Goal: Task Accomplishment & Management: Complete application form

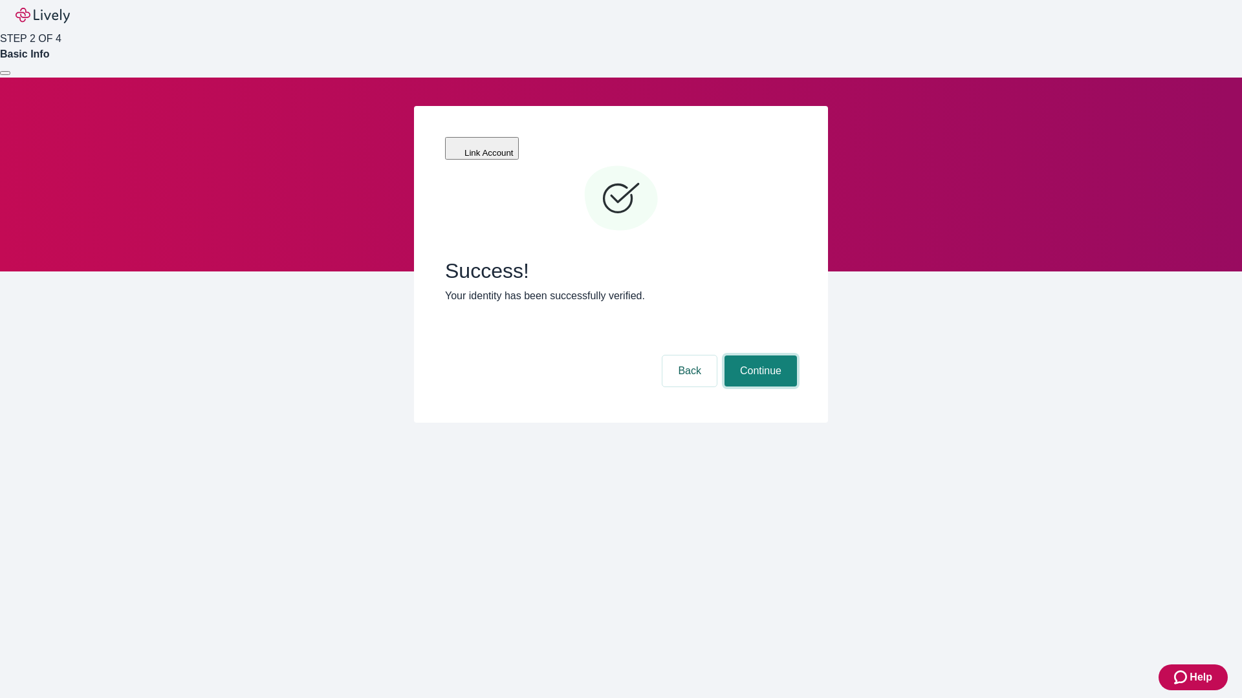
click at [759, 356] on button "Continue" at bounding box center [760, 371] width 72 height 31
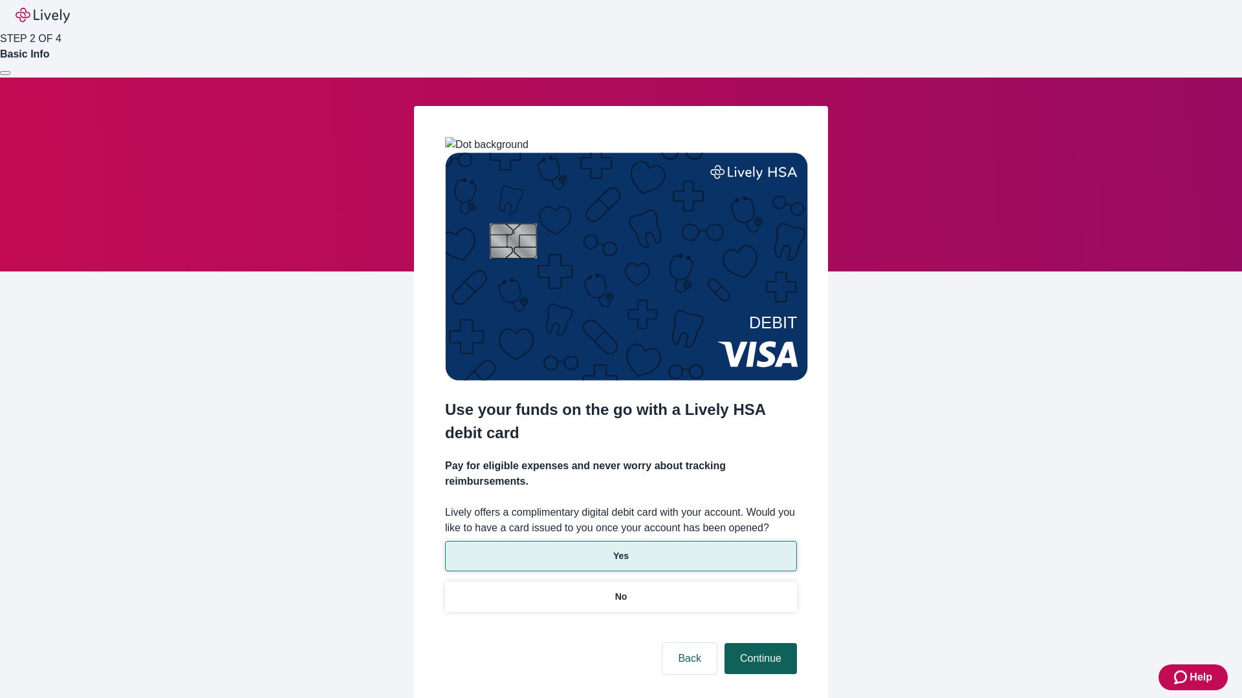
click at [620, 550] on p "Yes" at bounding box center [621, 557] width 16 height 14
click at [759, 643] on button "Continue" at bounding box center [760, 658] width 72 height 31
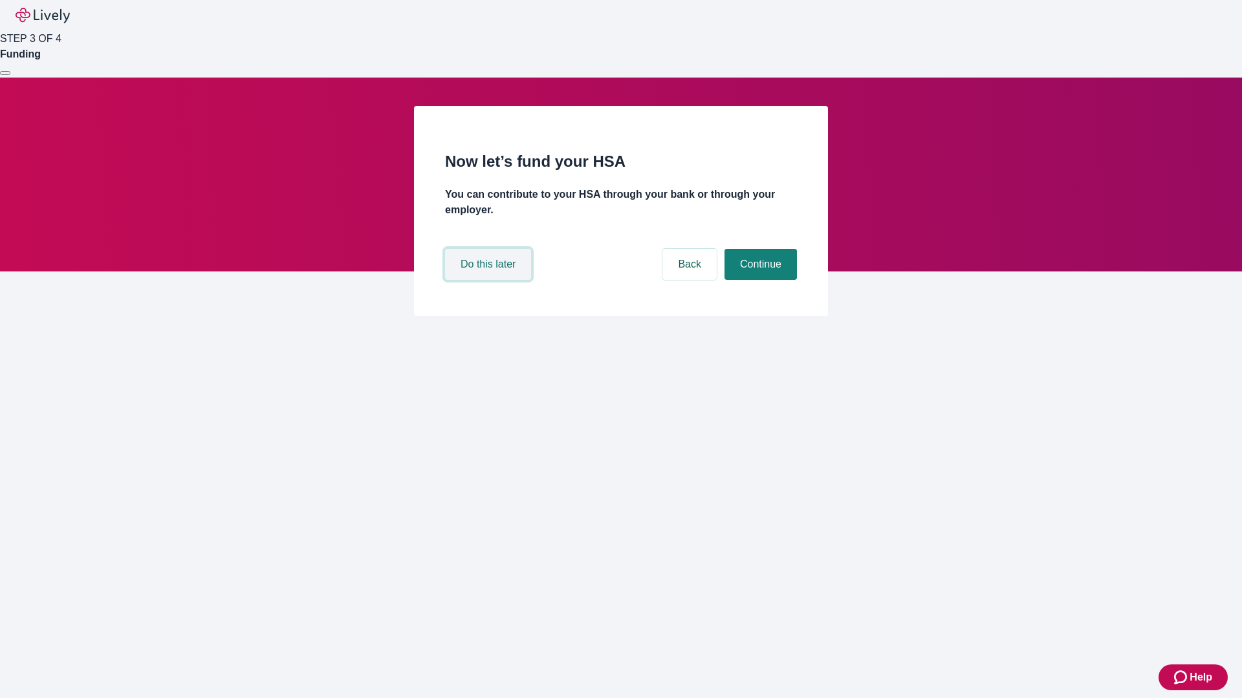
click at [490, 280] on button "Do this later" at bounding box center [488, 264] width 86 height 31
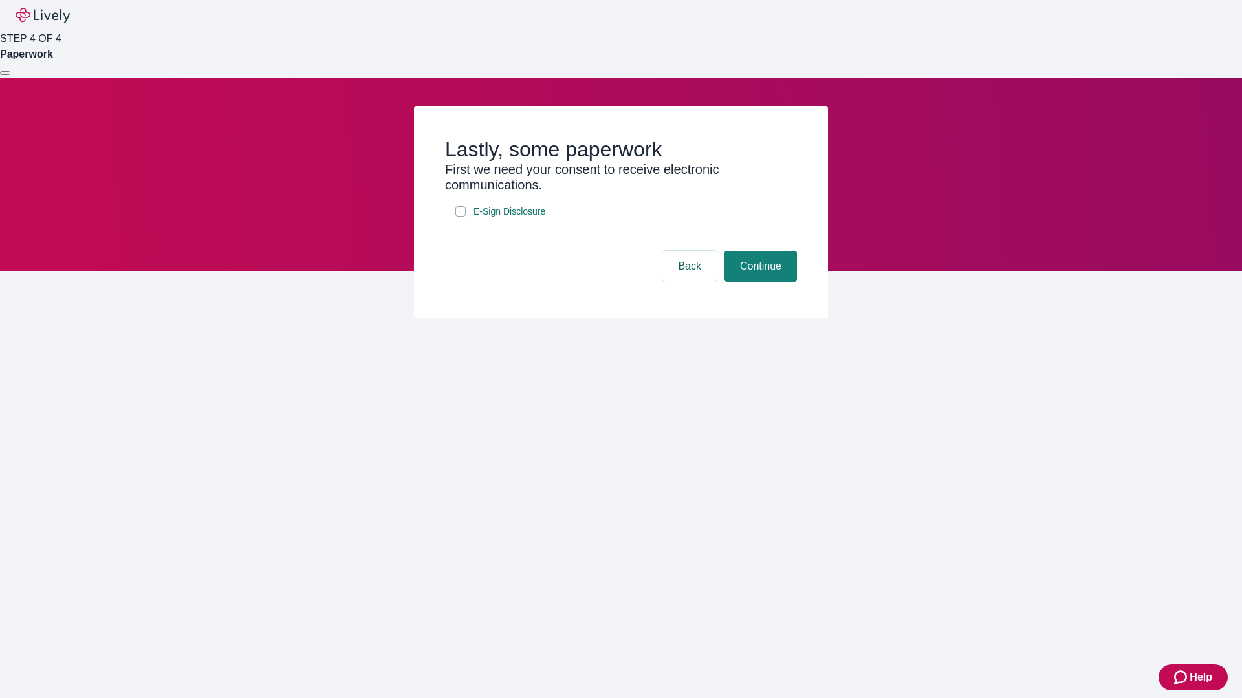
click at [460, 217] on input "E-Sign Disclosure" at bounding box center [460, 211] width 10 height 10
checkbox input "true"
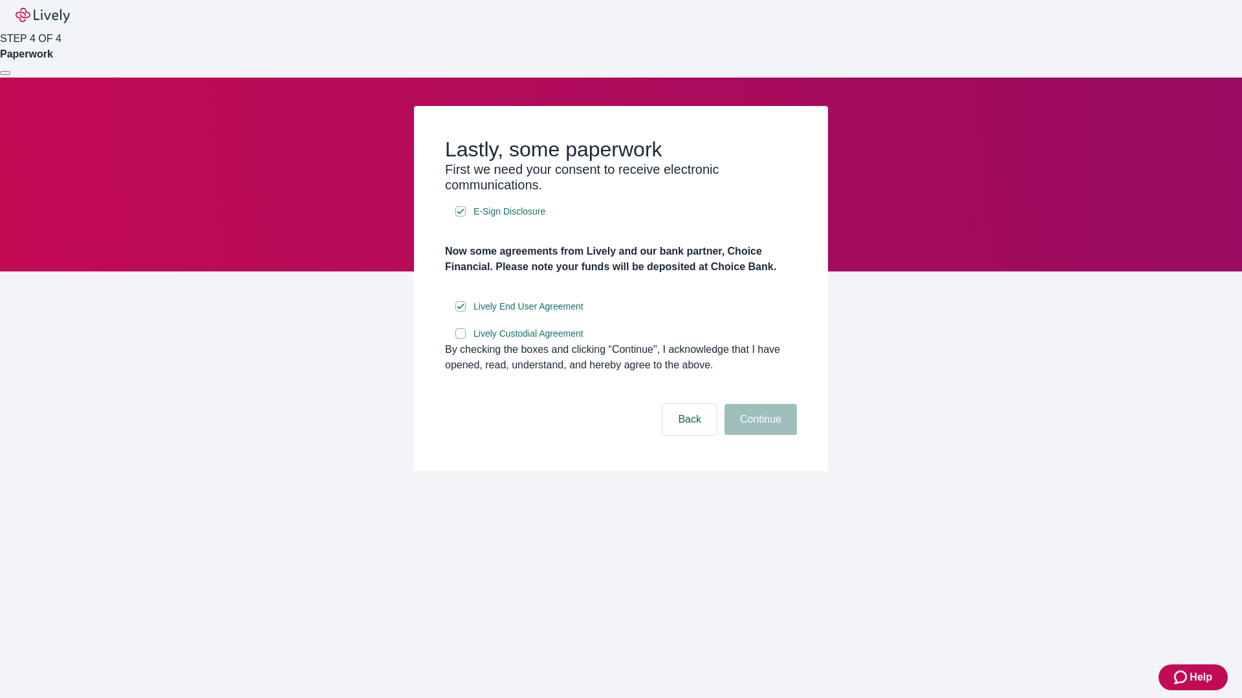
click at [460, 339] on input "Lively Custodial Agreement" at bounding box center [460, 334] width 10 height 10
checkbox input "true"
click at [759, 435] on button "Continue" at bounding box center [760, 419] width 72 height 31
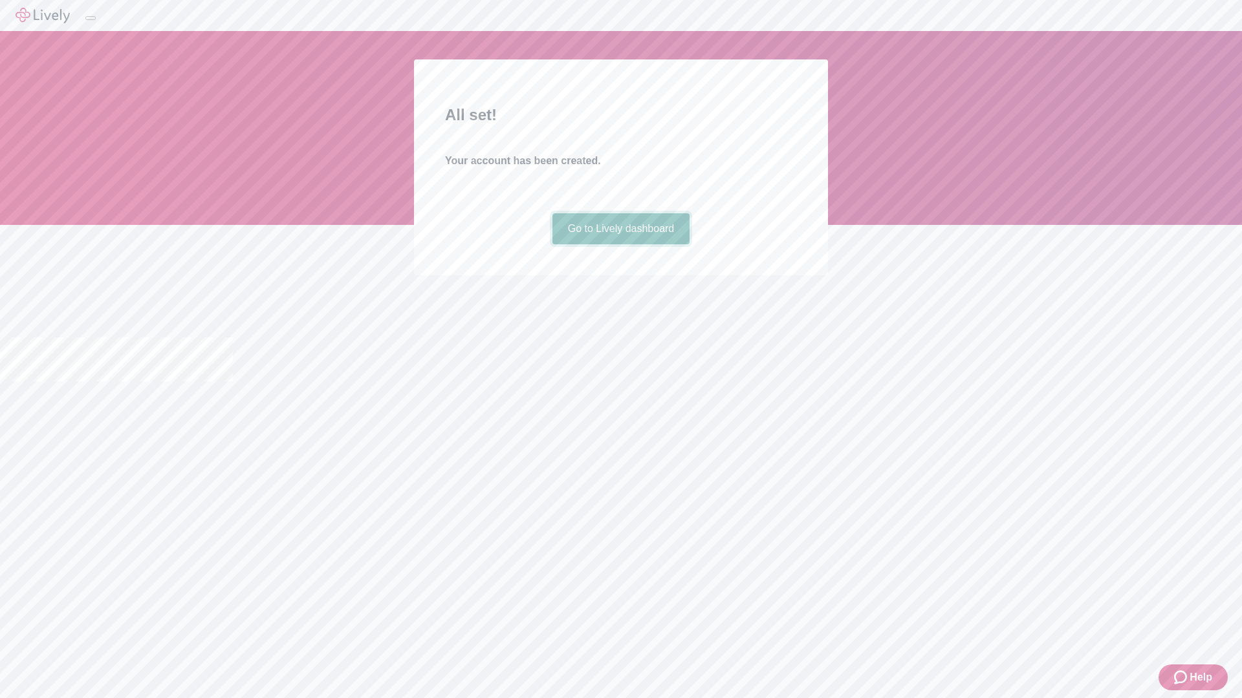
click at [620, 244] on link "Go to Lively dashboard" at bounding box center [621, 228] width 138 height 31
